Goal: Communication & Community: Answer question/provide support

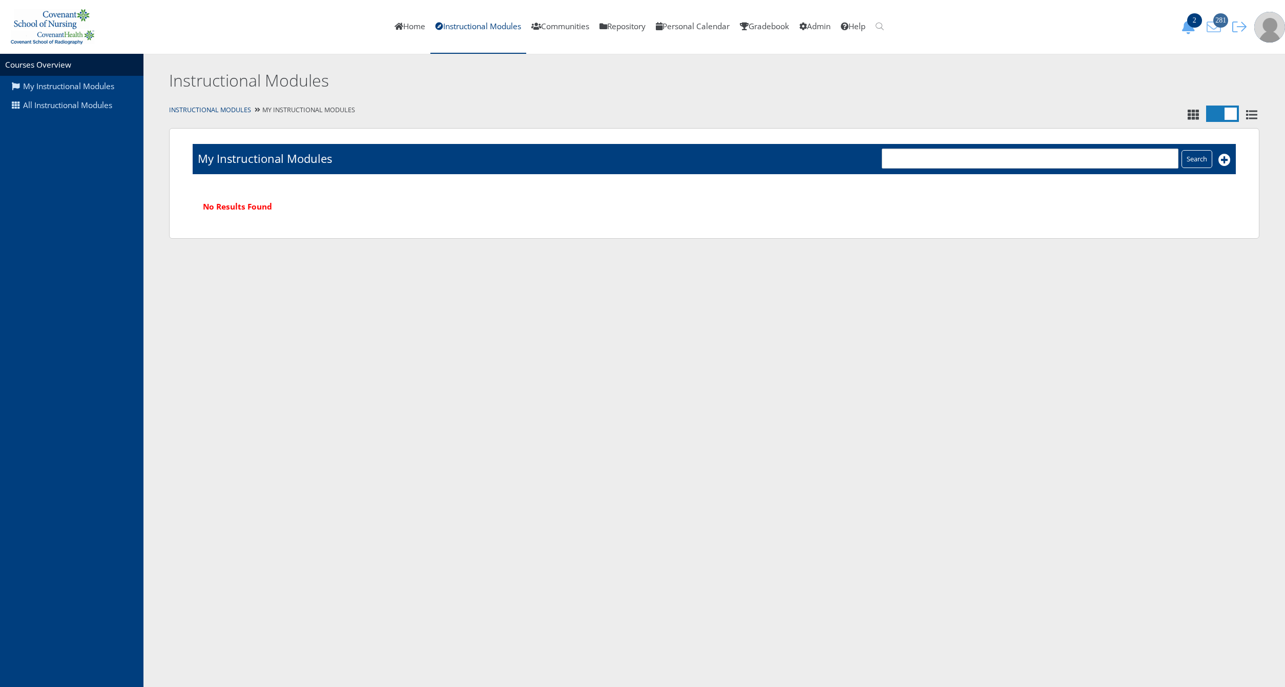
click at [1219, 19] on span "281" at bounding box center [1220, 20] width 15 height 14
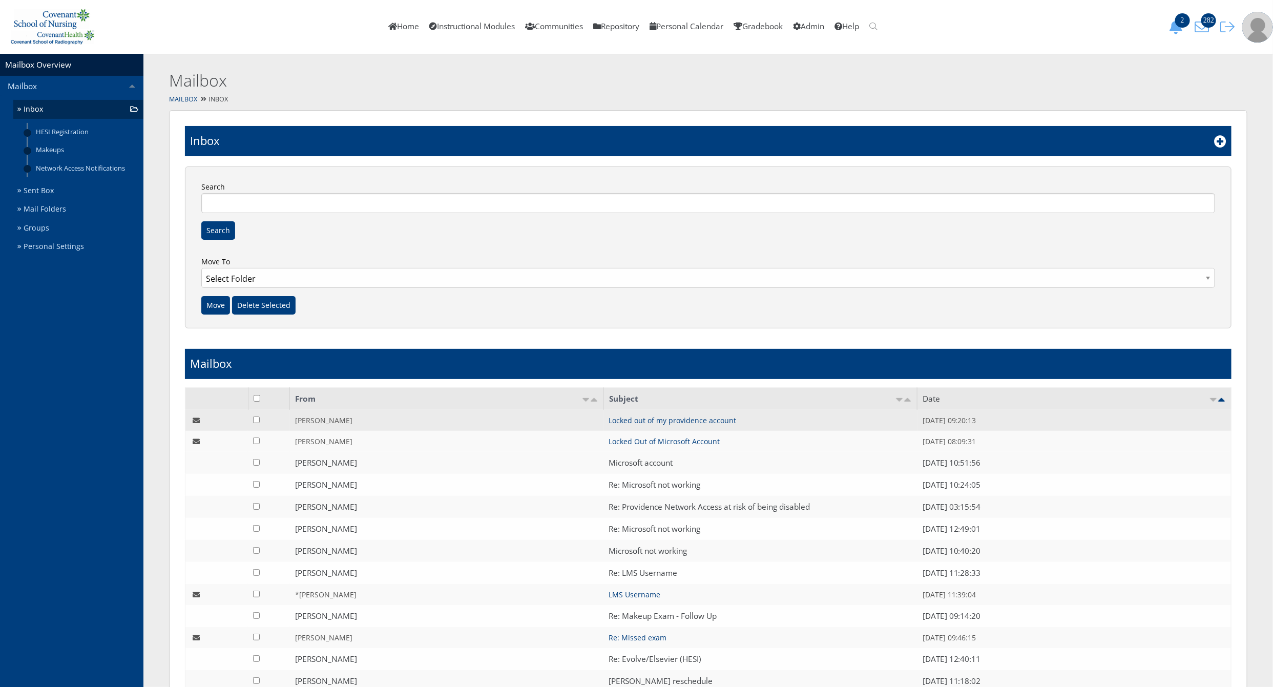
click at [647, 415] on td "Locked out of my providence account" at bounding box center [760, 420] width 314 height 21
click at [650, 418] on link "Locked out of my providence account" at bounding box center [672, 420] width 128 height 10
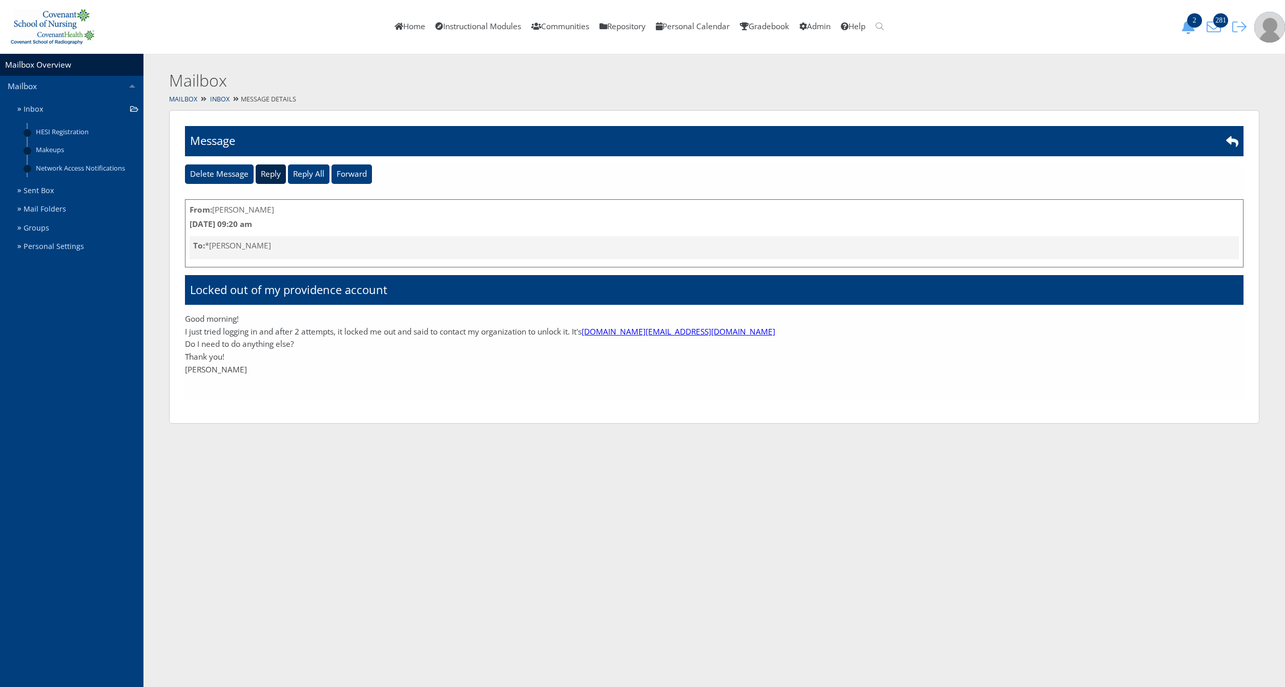
drag, startPoint x: 281, startPoint y: 172, endPoint x: 281, endPoint y: 201, distance: 29.2
click at [281, 171] on input "Reply" at bounding box center [271, 173] width 30 height 19
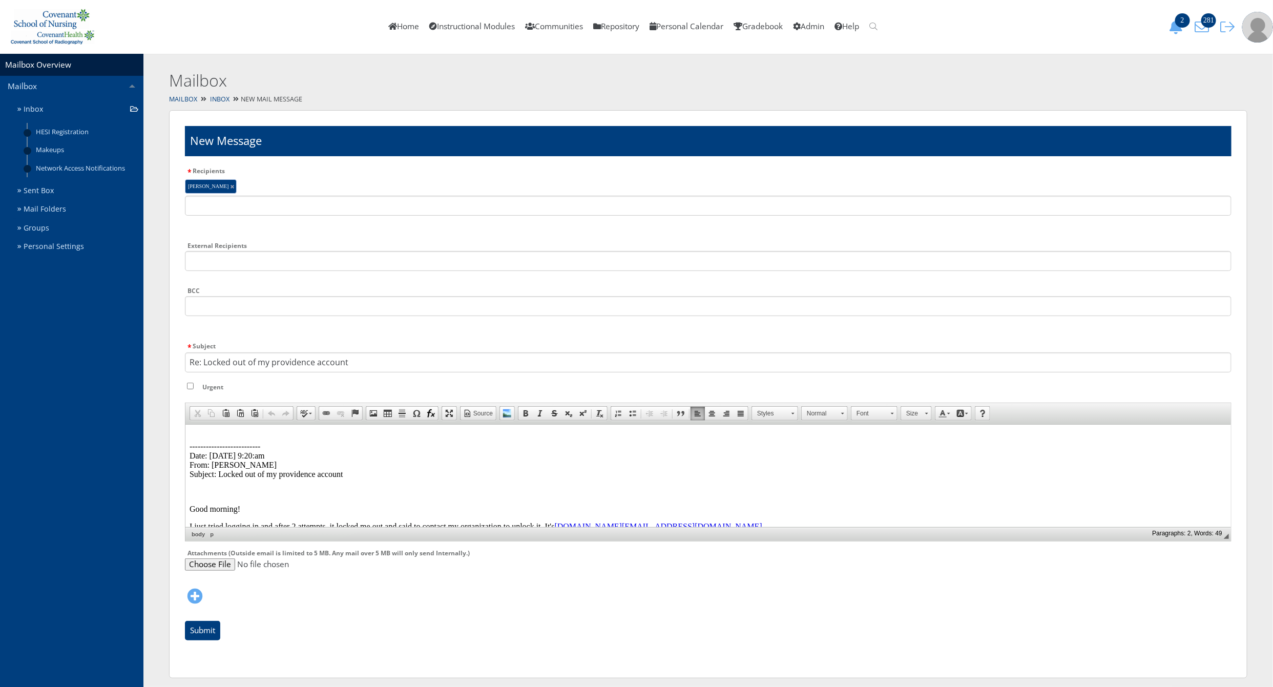
click at [258, 434] on p "-------------------------- Date: 08/11/2025 9:20:am From: Stefanie Black Subjec…" at bounding box center [707, 455] width 1037 height 46
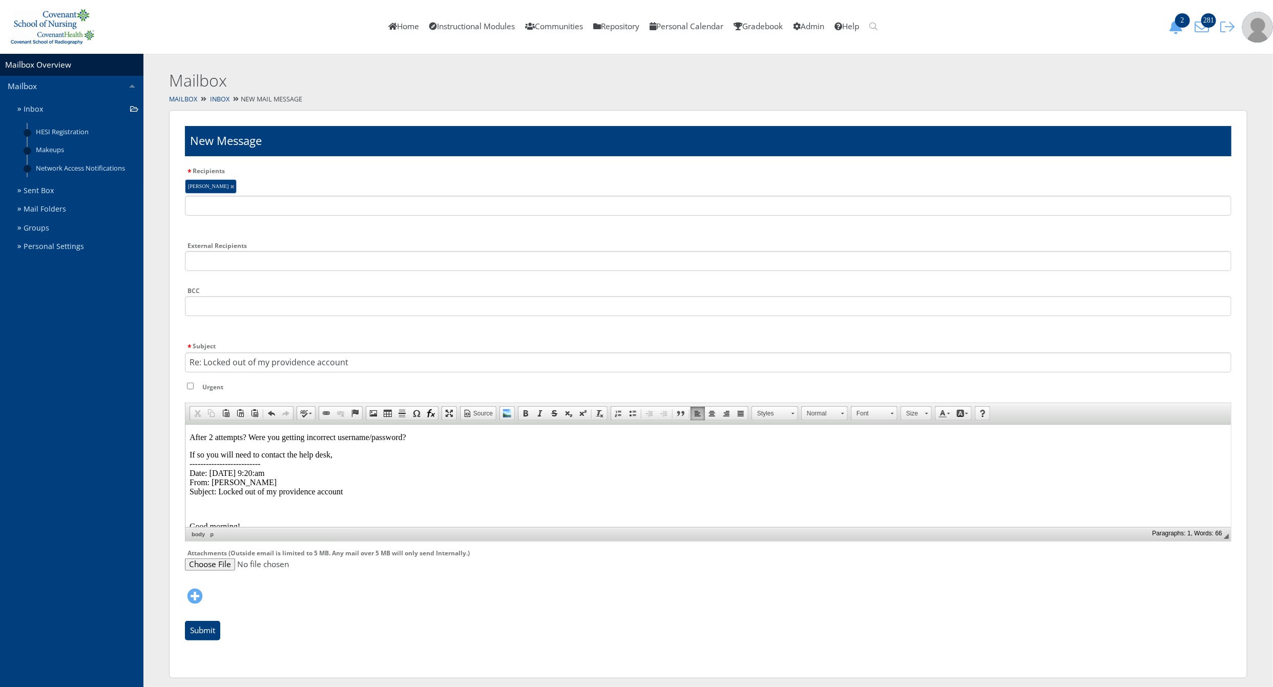
click at [400, 439] on p "After 2 attempts? Were you getting incorrect username/password?" at bounding box center [707, 436] width 1037 height 9
drag, startPoint x: 249, startPoint y: 436, endPoint x: 180, endPoint y: 433, distance: 69.2
click at [185, 433] on html "After 2 attempts? Were you getting incorrect username/password on those 2 attem…" at bounding box center [707, 516] width 1045 height 184
drag, startPoint x: 380, startPoint y: 437, endPoint x: 373, endPoint y: 437, distance: 7.2
click at [373, 437] on p "Were you getting incorrect username/password on those 2 attempts?" at bounding box center [707, 436] width 1037 height 9
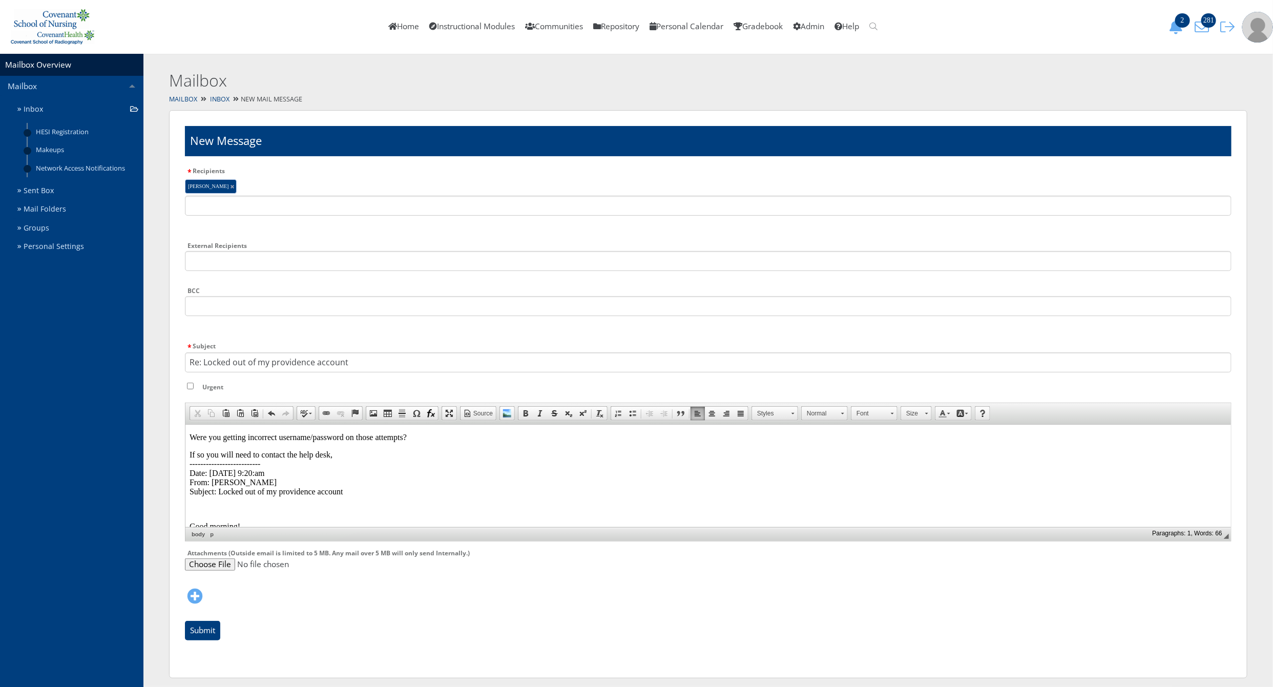
click at [342, 452] on p "If so you will need to contact the help desk, -------------------------- Date: …" at bounding box center [707, 473] width 1037 height 46
click at [200, 630] on input "Submit" at bounding box center [202, 630] width 35 height 19
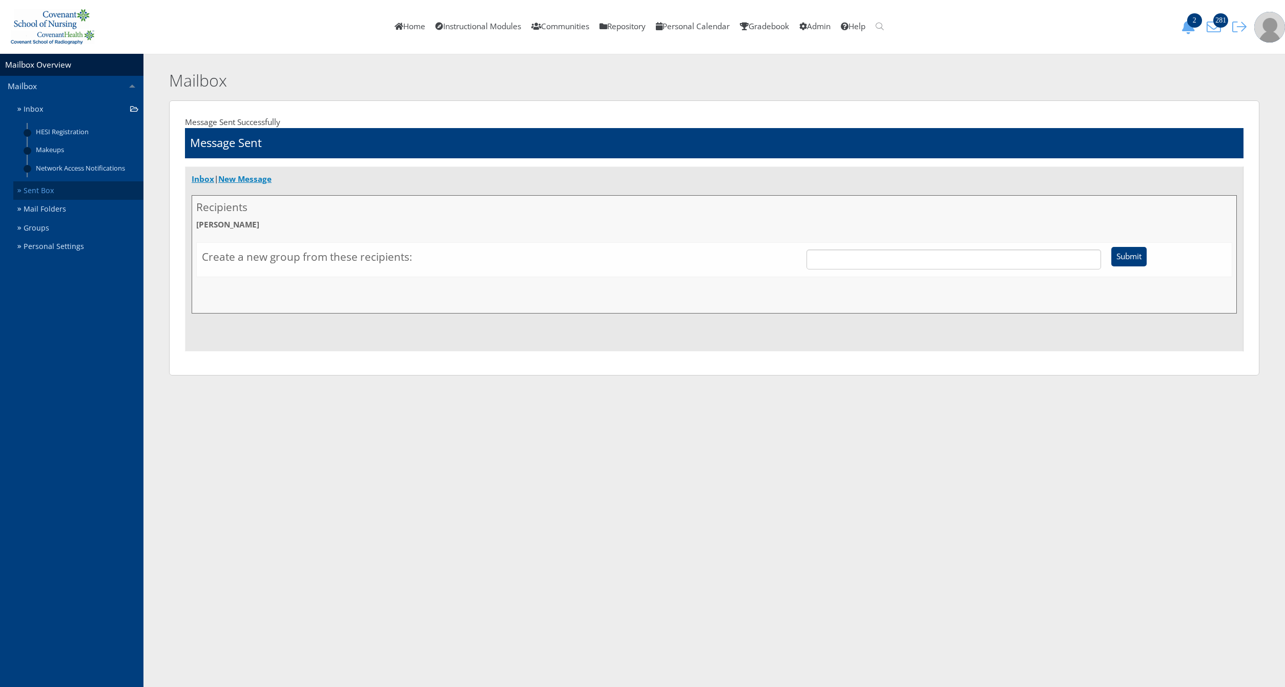
click at [81, 191] on link "Sent Box" at bounding box center [78, 190] width 130 height 19
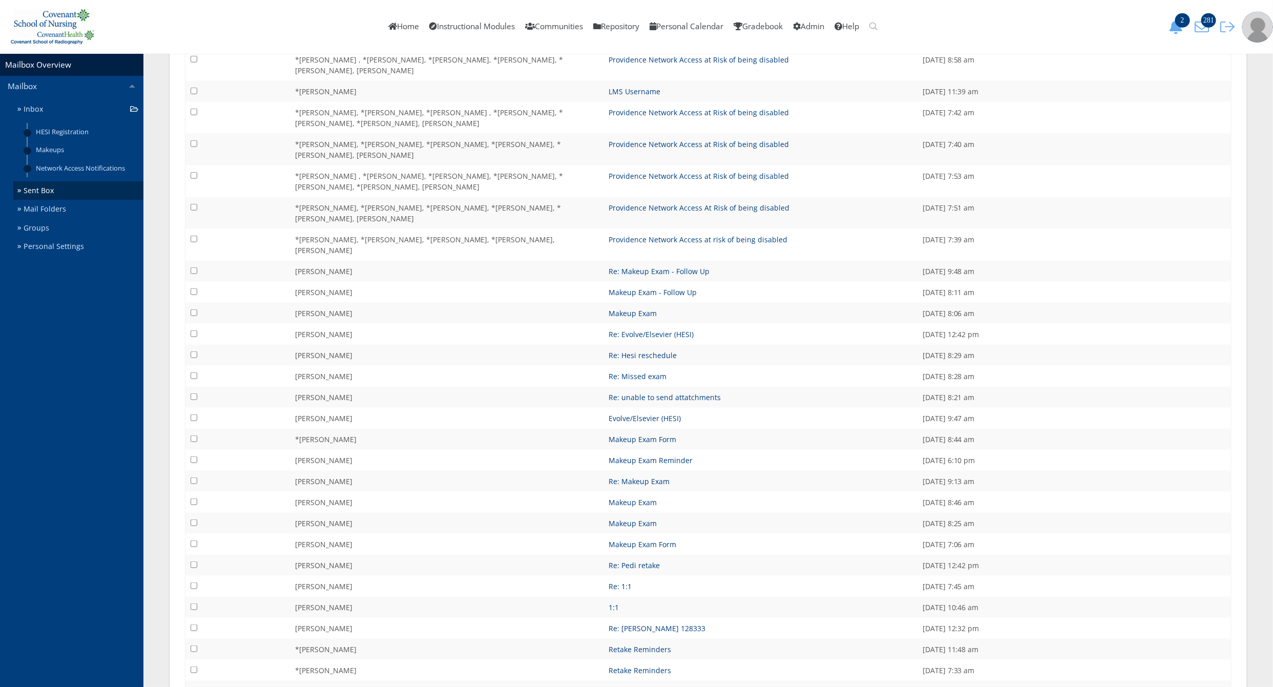
scroll to position [744, 0]
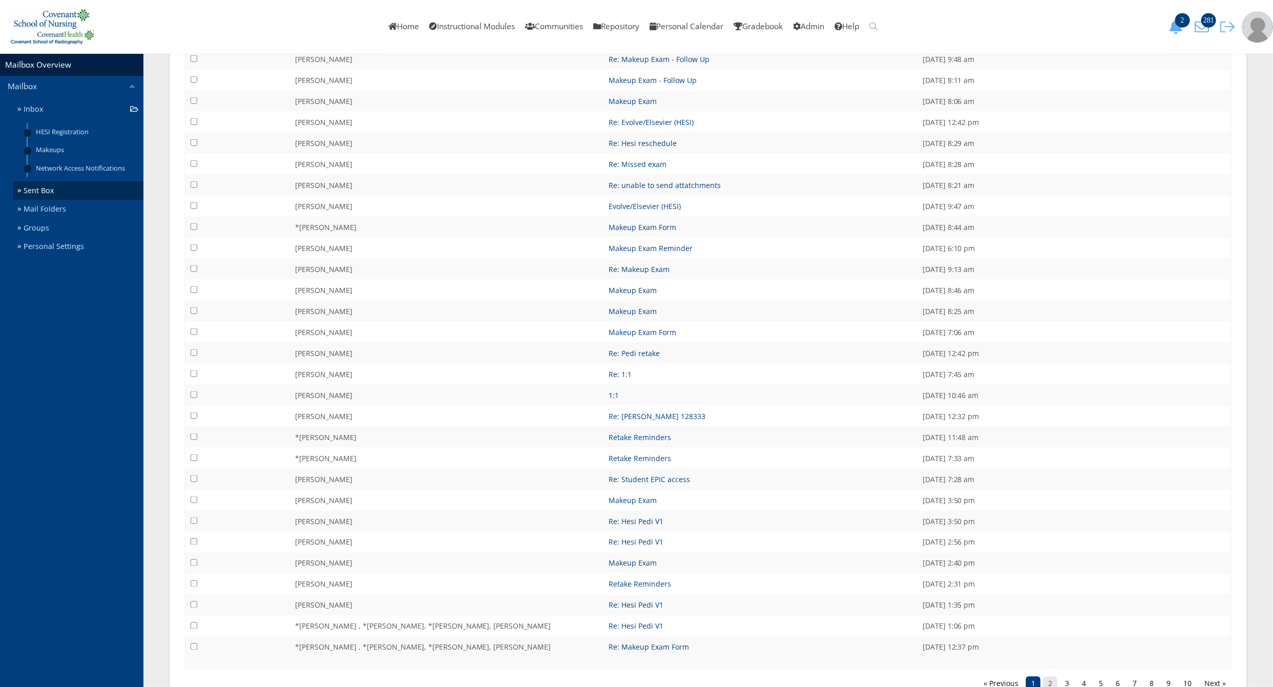
click at [1053, 677] on link "2" at bounding box center [1050, 684] width 14 height 14
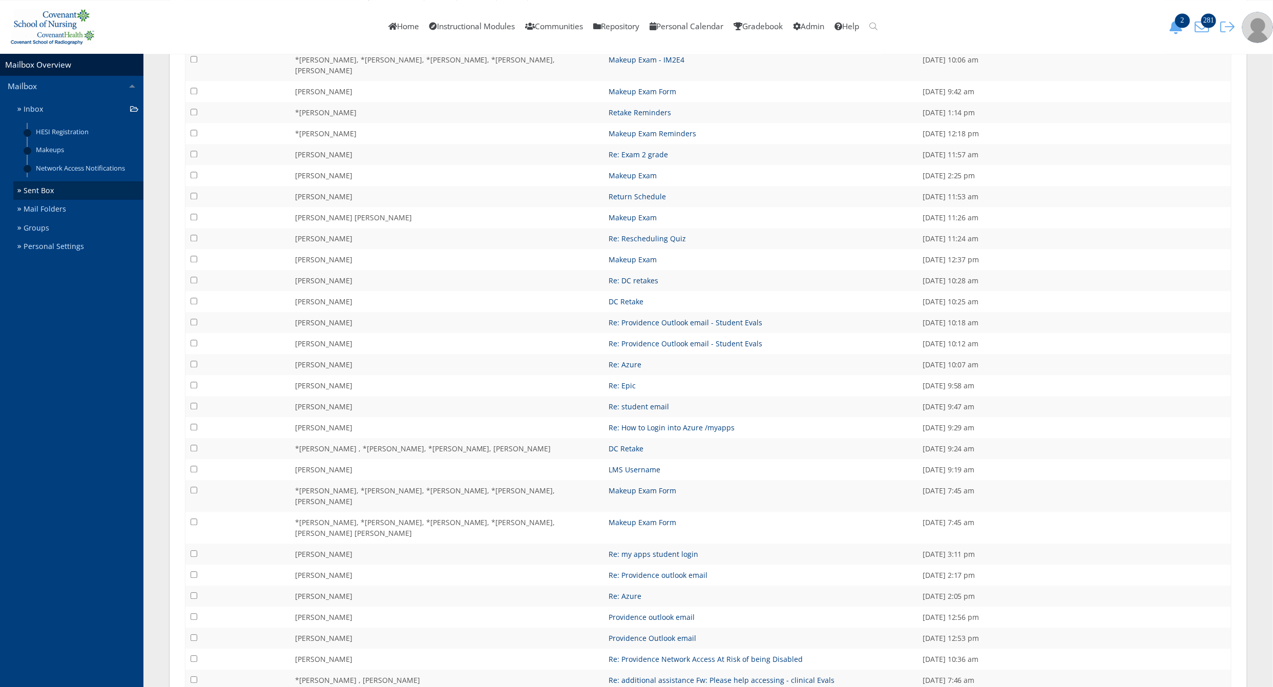
scroll to position [1442, 0]
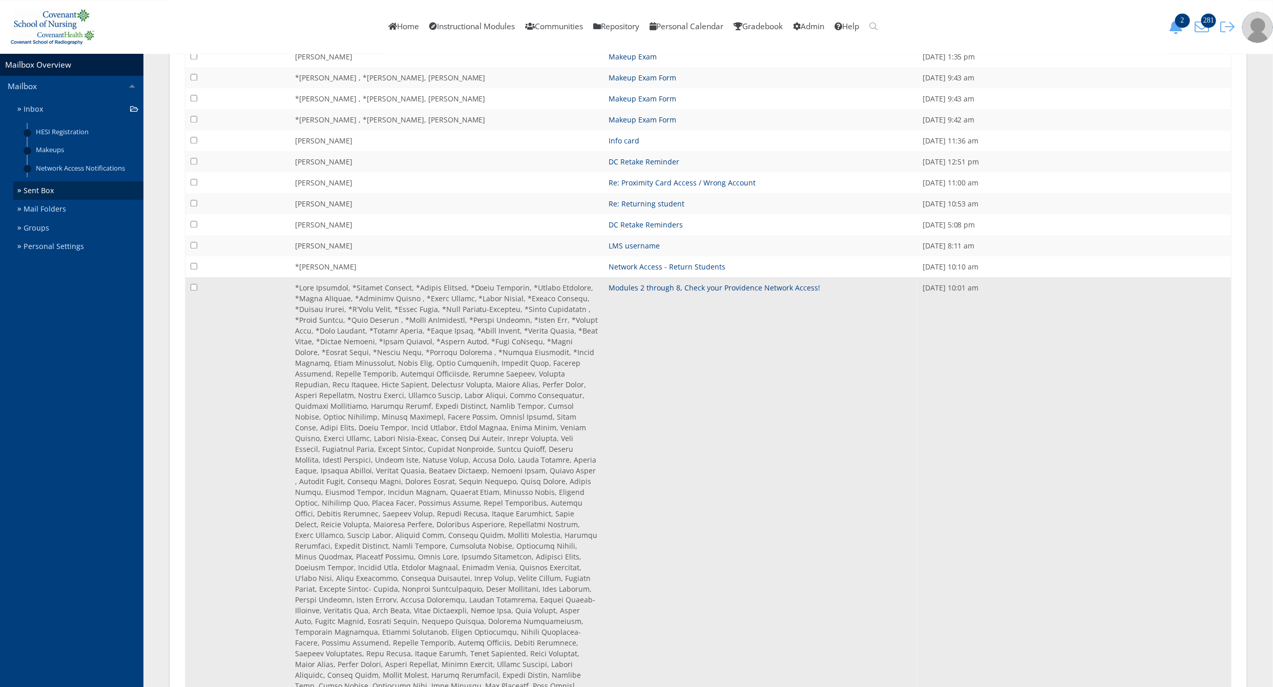
scroll to position [1466, 0]
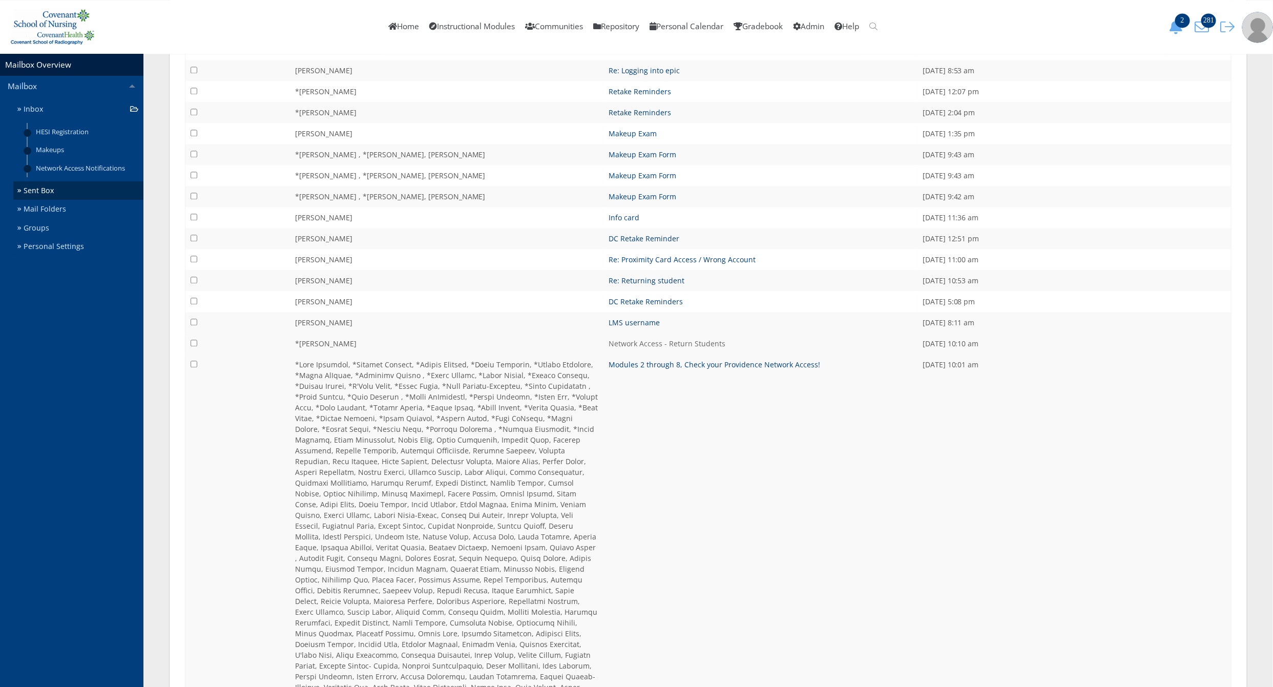
click at [701, 339] on link "Network Access - Return Students" at bounding box center [666, 344] width 117 height 10
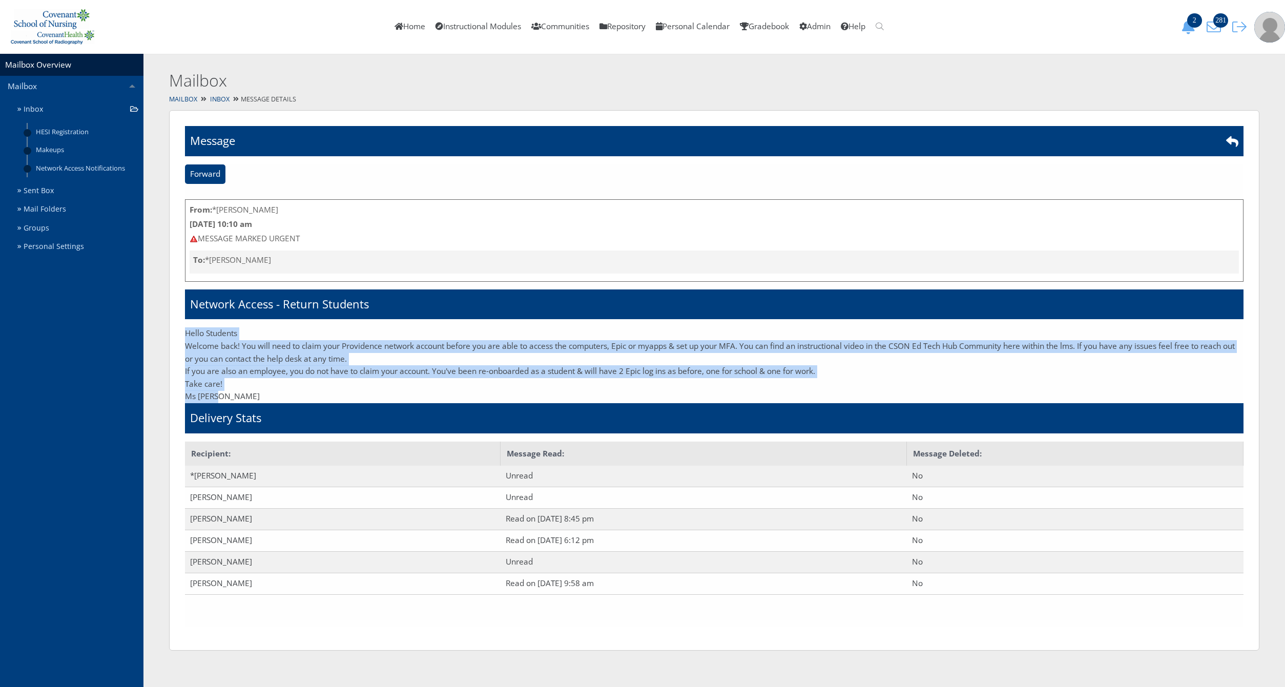
drag, startPoint x: 240, startPoint y: 395, endPoint x: 187, endPoint y: 335, distance: 79.5
click at [187, 335] on div "Hello Students Welcome back! You will need to claim your Providence network acc…" at bounding box center [714, 364] width 1058 height 75
copy div "Hello Students Welcome back! You will need to claim your Providence network acc…"
click at [70, 112] on link "Inbox" at bounding box center [78, 109] width 130 height 19
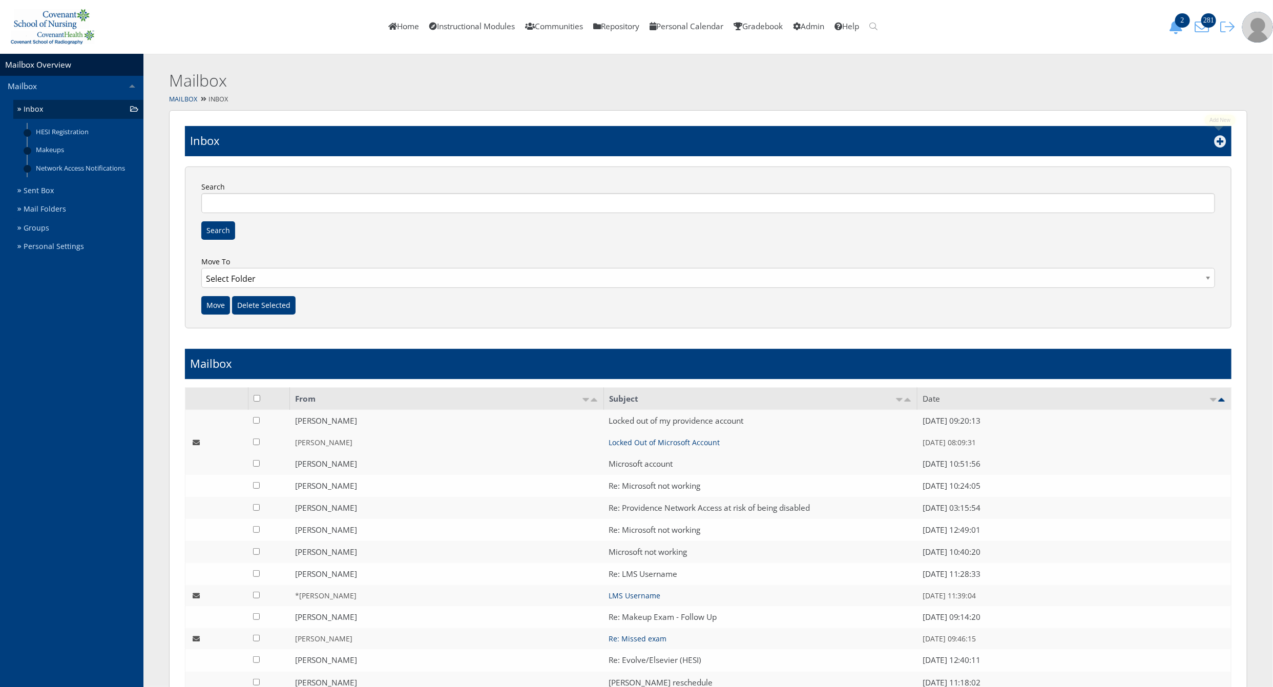
click at [1218, 145] on icon at bounding box center [1220, 141] width 12 height 12
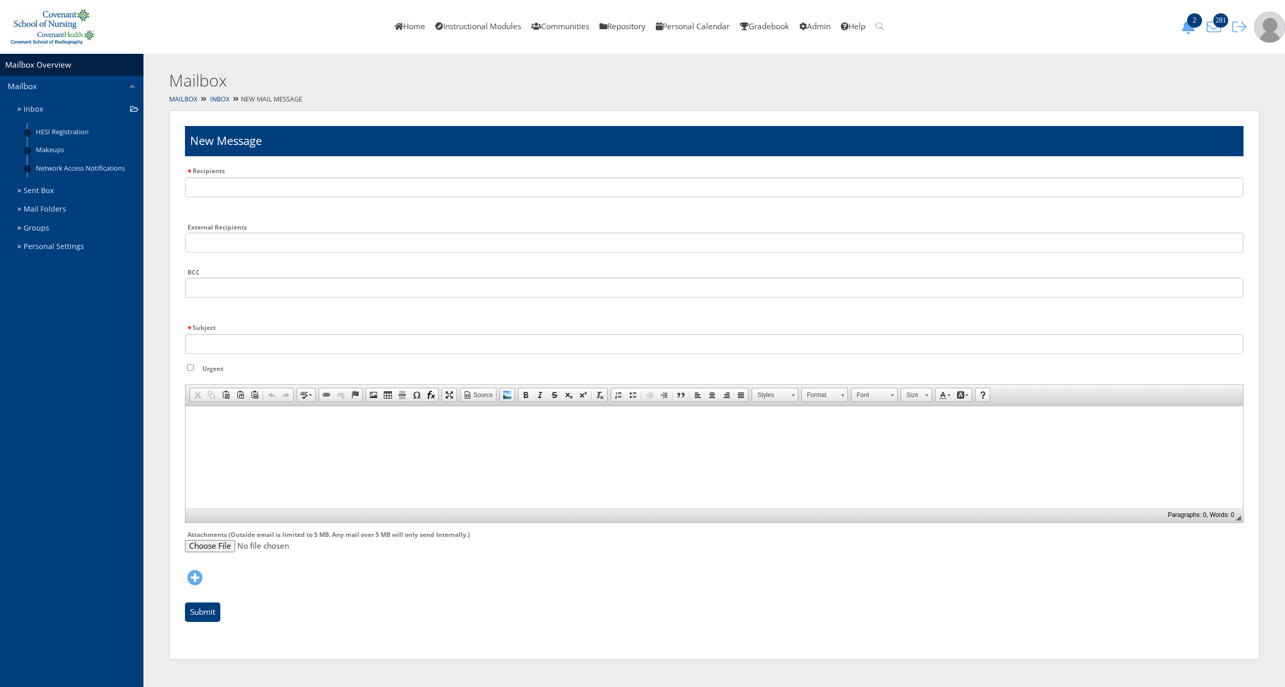
click at [232, 431] on html at bounding box center [713, 419] width 1057 height 26
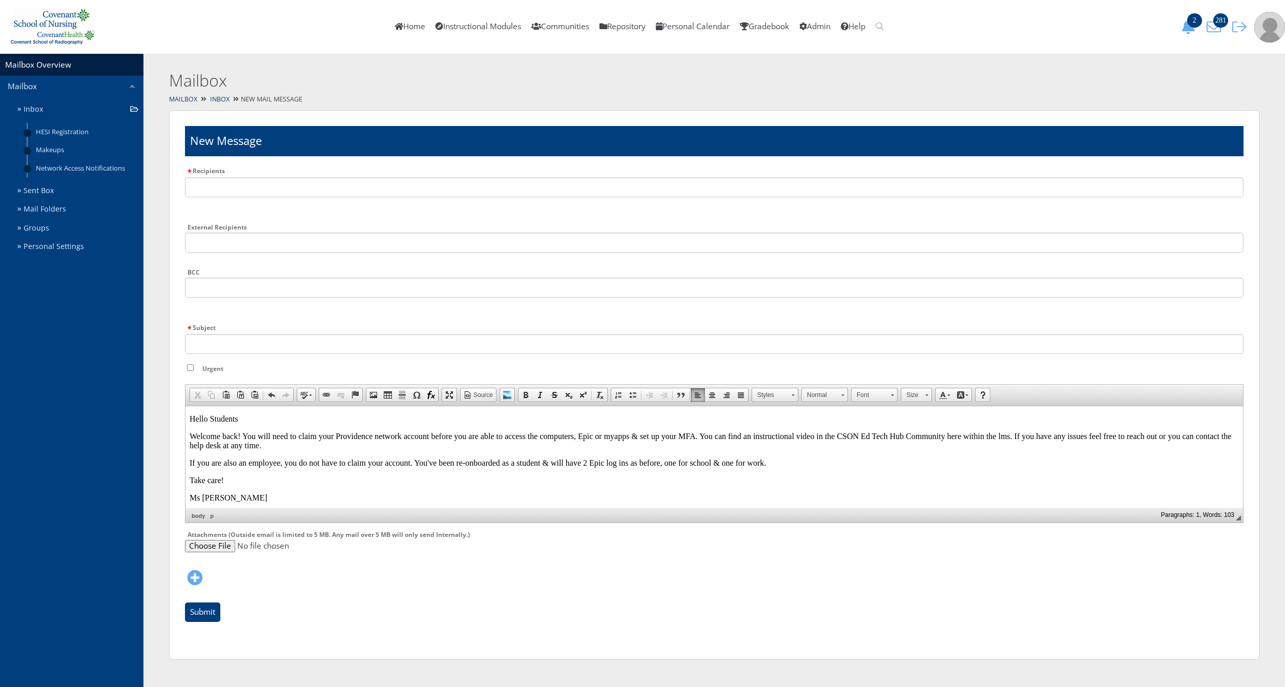
click at [207, 338] on input "Subject" at bounding box center [714, 344] width 1058 height 20
type input "R"
type input "Network Access for Repeat Students"
click at [245, 180] on input "text" at bounding box center [714, 187] width 1058 height 20
type input "[PERSON_NAME]"
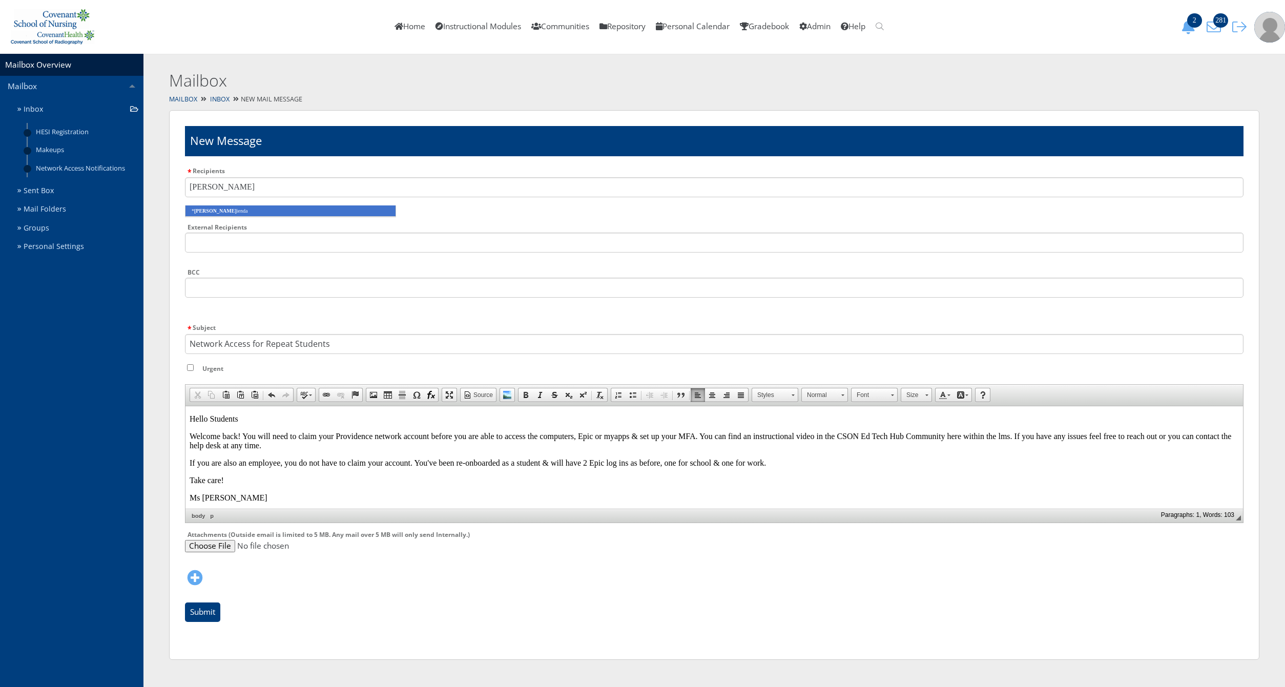
drag, startPoint x: 250, startPoint y: 208, endPoint x: 239, endPoint y: 230, distance: 25.4
click at [250, 209] on li "* [PERSON_NAME]" at bounding box center [290, 210] width 211 height 11
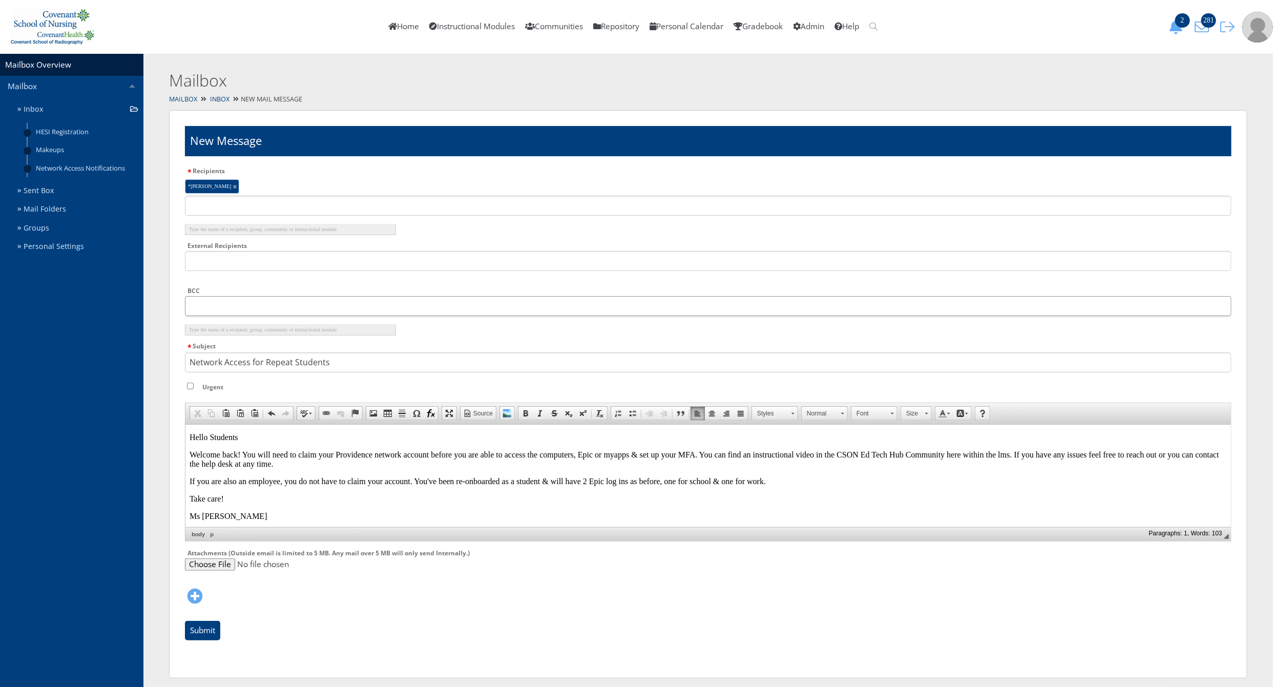
click at [213, 306] on input "text" at bounding box center [708, 306] width 1046 height 20
click at [412, 306] on input "text" at bounding box center [708, 306] width 1046 height 20
click at [288, 282] on form "Recipients *[PERSON_NAME] Type the name of a recipient, group, community or ins…" at bounding box center [708, 404] width 1046 height 481
click at [270, 479] on p "If you are also an employee, you do not have to claim your account. You've been…" at bounding box center [707, 480] width 1037 height 9
click at [259, 499] on body "Hello Students Welcome back! You will need to claim your Providence network acc…" at bounding box center [707, 476] width 1037 height 88
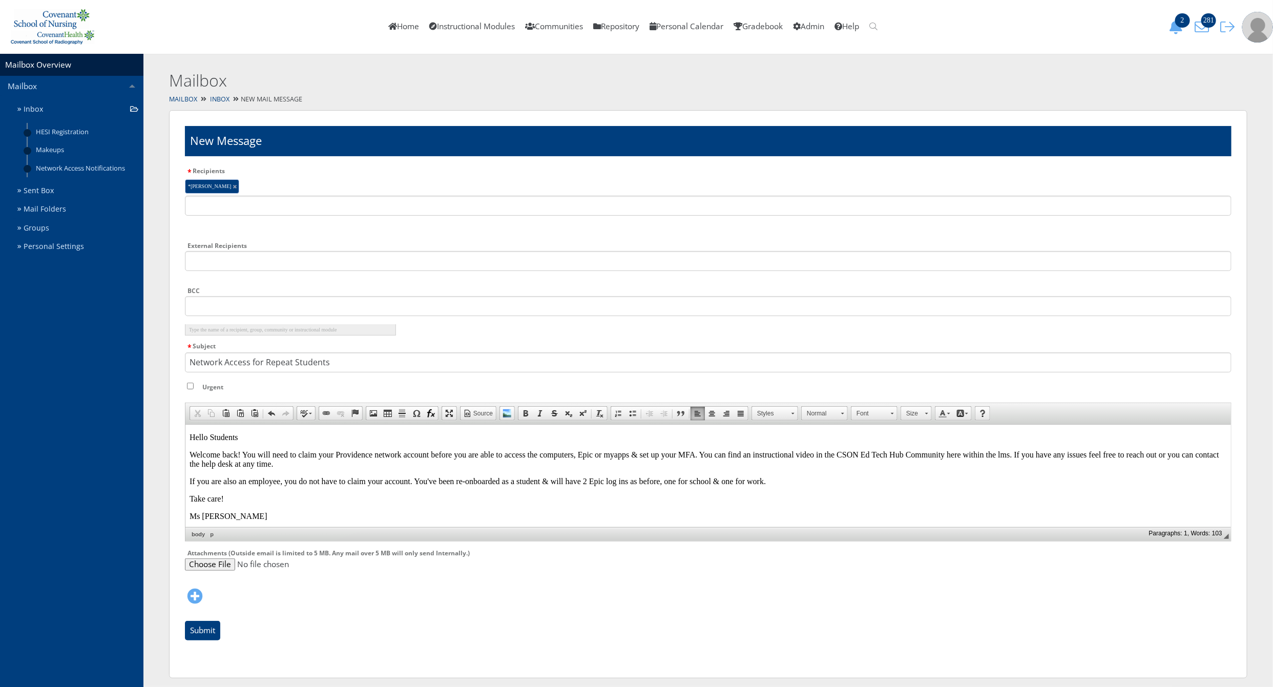
click at [227, 303] on input "text" at bounding box center [708, 306] width 1046 height 20
type input "jaden"
drag, startPoint x: 230, startPoint y: 332, endPoint x: 223, endPoint y: 332, distance: 7.2
click at [230, 332] on li "[PERSON_NAME]" at bounding box center [290, 329] width 211 height 11
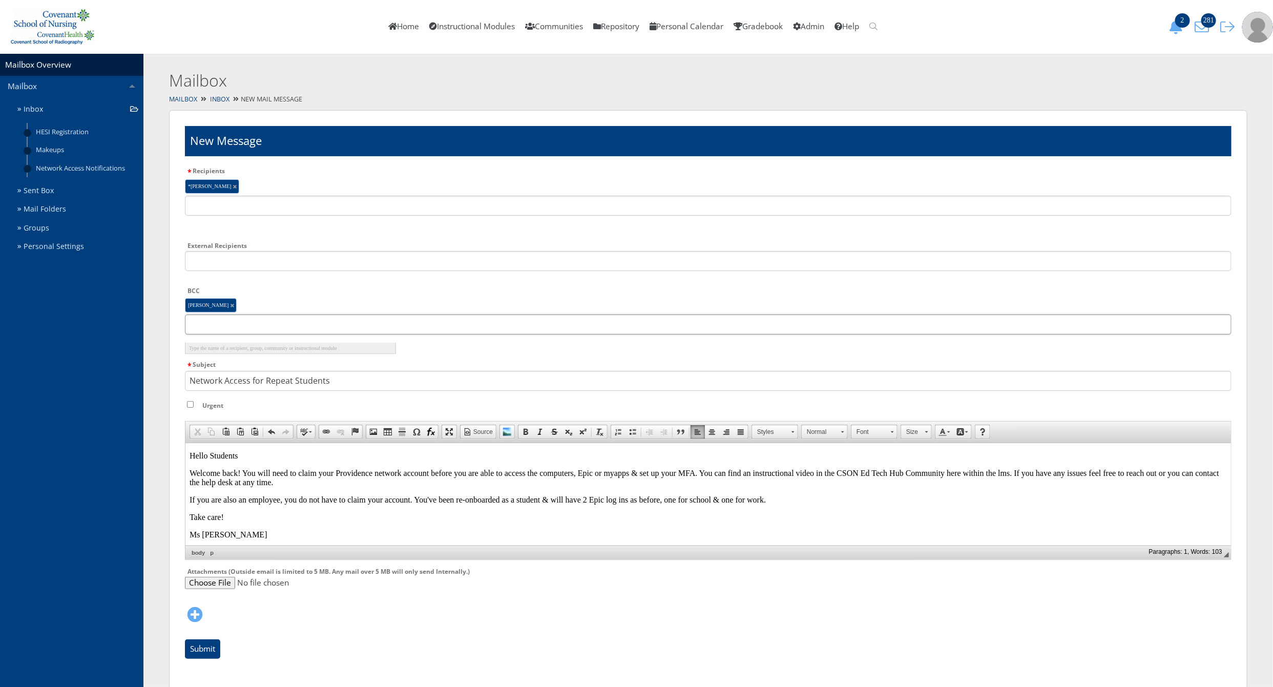
click at [281, 329] on input "text" at bounding box center [708, 324] width 1046 height 20
type input "crs"
